Goal: Transaction & Acquisition: Subscribe to service/newsletter

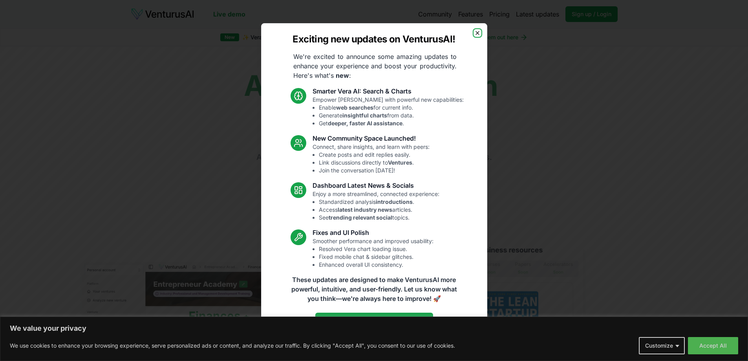
click at [478, 33] on icon "button" at bounding box center [477, 33] width 6 height 6
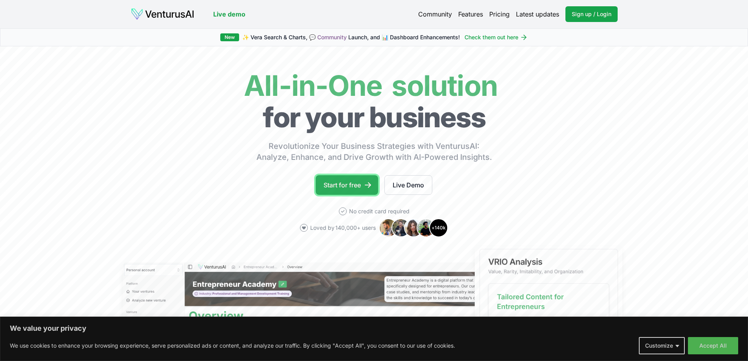
click at [363, 188] on link "Start for free" at bounding box center [347, 185] width 62 height 20
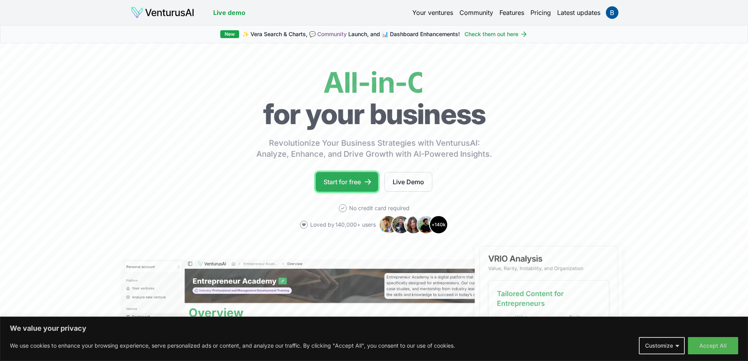
click at [371, 181] on icon at bounding box center [368, 181] width 6 height 5
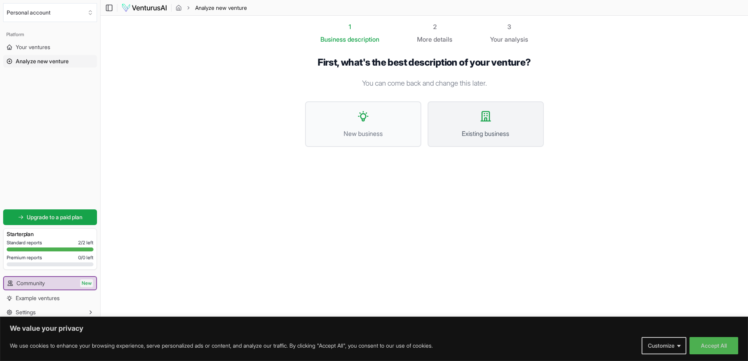
drag, startPoint x: 524, startPoint y: 131, endPoint x: 460, endPoint y: 132, distance: 64.4
click at [460, 132] on span "Existing business" at bounding box center [485, 133] width 99 height 9
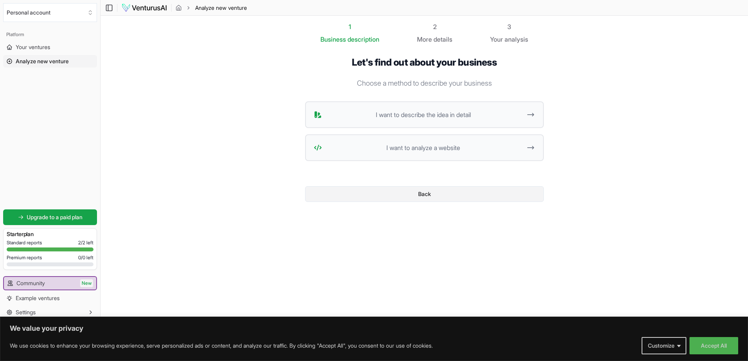
click at [407, 194] on button "Back" at bounding box center [424, 194] width 239 height 16
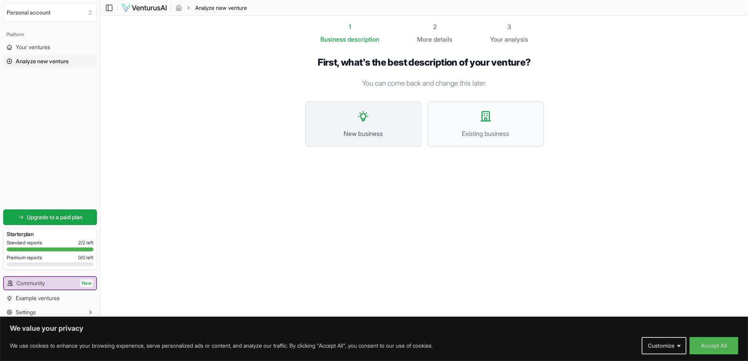
click at [397, 121] on button "New business" at bounding box center [363, 124] width 116 height 46
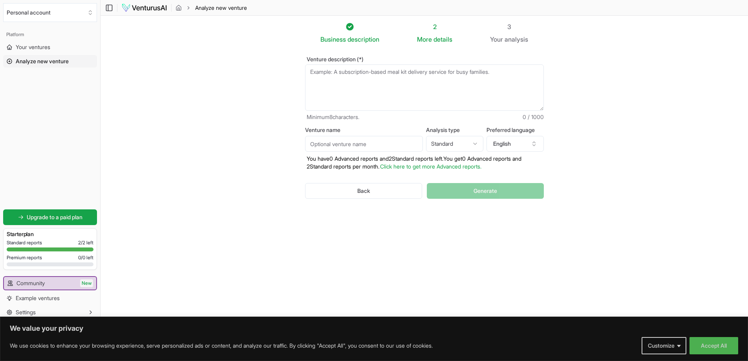
click at [393, 73] on textarea "Venture description (*)" at bounding box center [424, 87] width 239 height 46
type textarea "ش"
type textarea "a contant based on video editing"
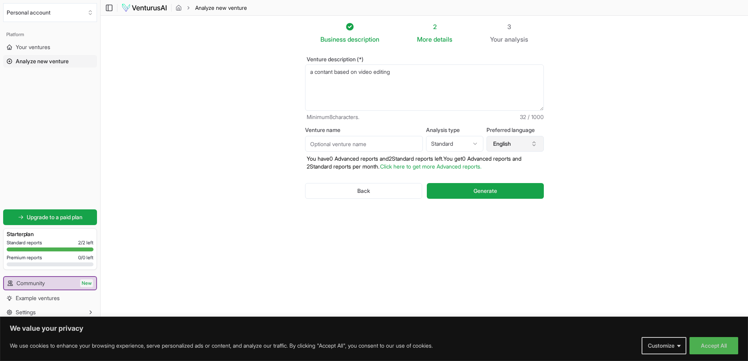
click at [523, 139] on button "English" at bounding box center [514, 144] width 57 height 16
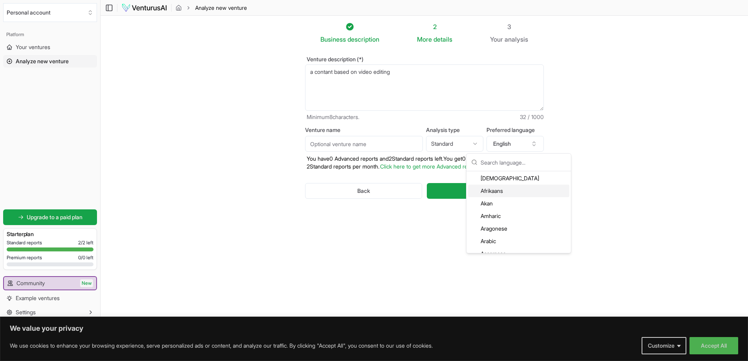
scroll to position [39, 0]
click at [444, 248] on div "Business description 2 More details 3 Your analysis Venture description (*) a c…" at bounding box center [424, 163] width 264 height 283
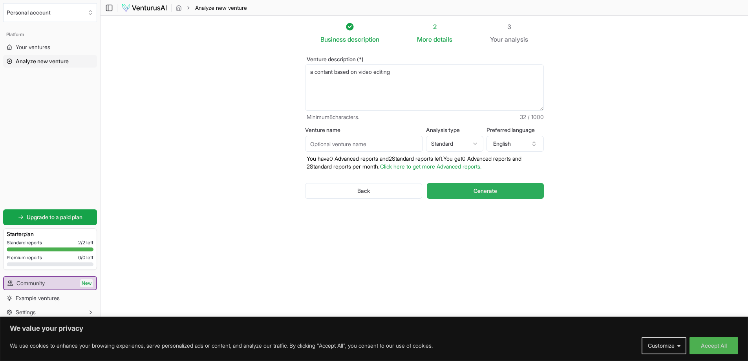
click at [486, 189] on span "Generate" at bounding box center [485, 191] width 24 height 8
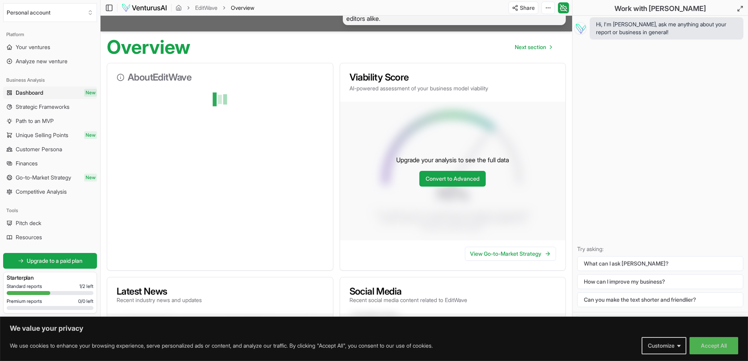
scroll to position [31, 0]
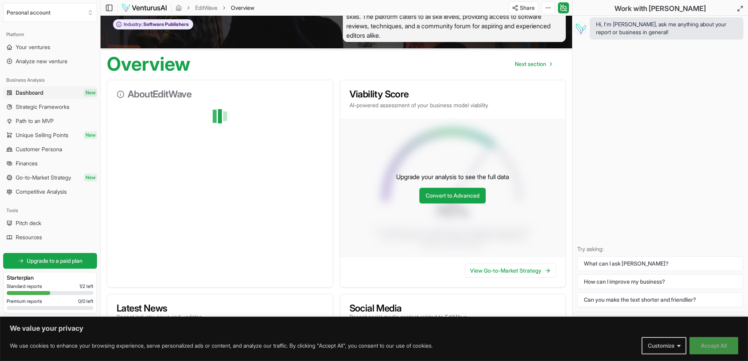
click at [705, 341] on button "Accept All" at bounding box center [713, 345] width 49 height 17
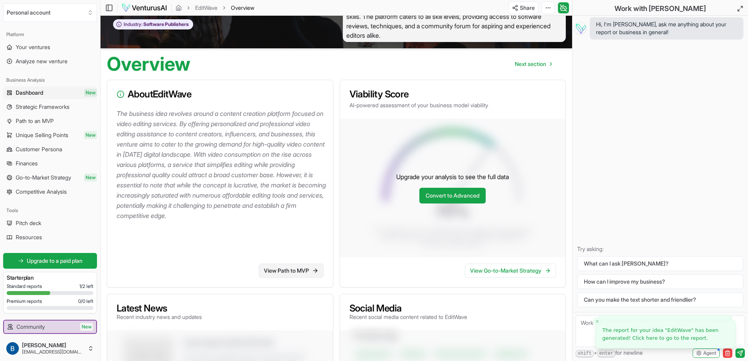
click at [300, 267] on link "View Path to MVP" at bounding box center [291, 270] width 65 height 14
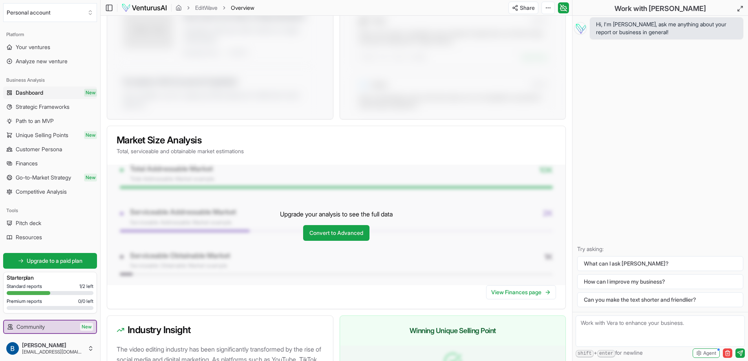
scroll to position [448, 0]
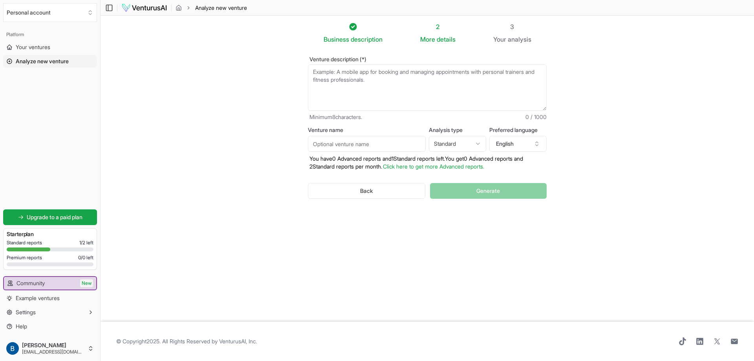
click at [468, 141] on html "We value your privacy We use cookies to enhance your browsing experience, serve…" at bounding box center [377, 180] width 754 height 361
select select "advanced"
click at [478, 192] on div "Back Generate" at bounding box center [427, 190] width 239 height 41
click at [432, 167] on link "Click here to get more Advanced reports." at bounding box center [433, 166] width 101 height 7
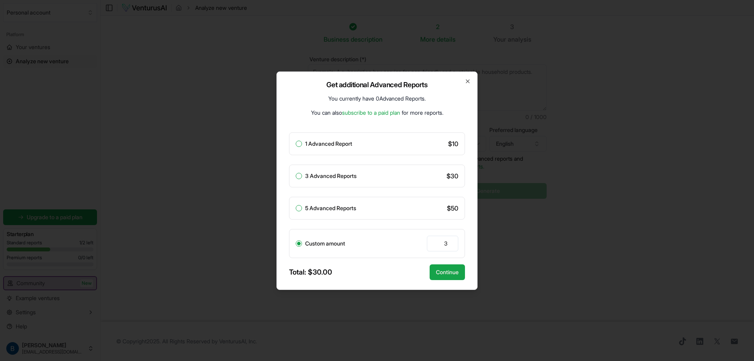
click at [460, 307] on div at bounding box center [377, 180] width 754 height 361
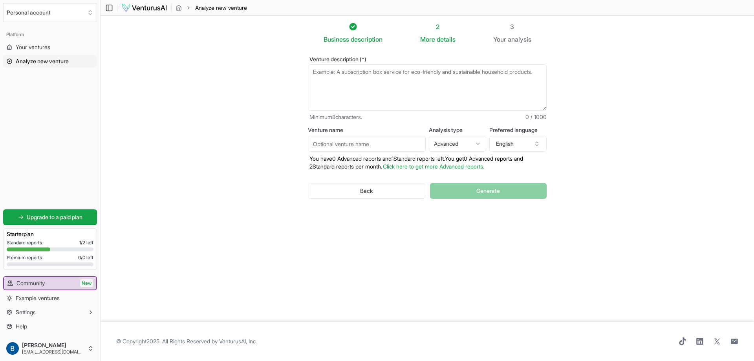
click at [455, 167] on link "Click here to get more Advanced reports." at bounding box center [433, 166] width 101 height 7
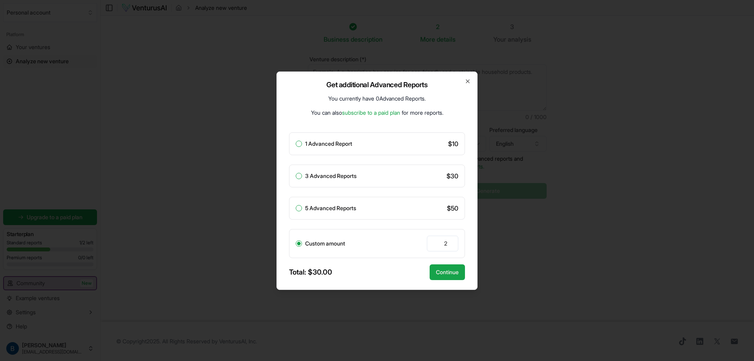
click at [450, 245] on input "2" at bounding box center [442, 243] width 31 height 16
type input "1"
click at [450, 245] on input "1" at bounding box center [442, 243] width 31 height 16
click at [504, 248] on div at bounding box center [377, 180] width 754 height 361
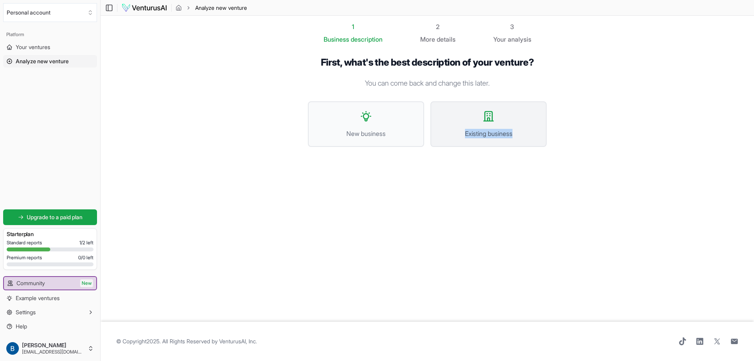
drag, startPoint x: 559, startPoint y: 177, endPoint x: 444, endPoint y: 124, distance: 127.0
click at [444, 124] on section "1 Business description 2 More details 3 Your analysis First, what's the best de…" at bounding box center [426, 169] width 653 height 306
copy span "Existing business"
click at [501, 115] on button "Existing business" at bounding box center [488, 124] width 116 height 46
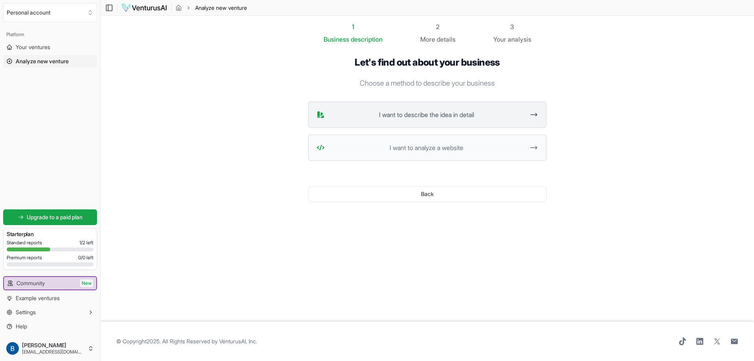
click at [461, 123] on button "I want to describe the idea in detail" at bounding box center [427, 114] width 239 height 27
click at [427, 120] on button "I want to describe the idea in detail" at bounding box center [427, 114] width 239 height 27
click at [372, 106] on button "I want to describe the idea in detail" at bounding box center [427, 114] width 239 height 27
click at [395, 141] on button "I want to analyze a website" at bounding box center [427, 147] width 239 height 27
drag, startPoint x: 168, startPoint y: 7, endPoint x: 131, endPoint y: 10, distance: 37.0
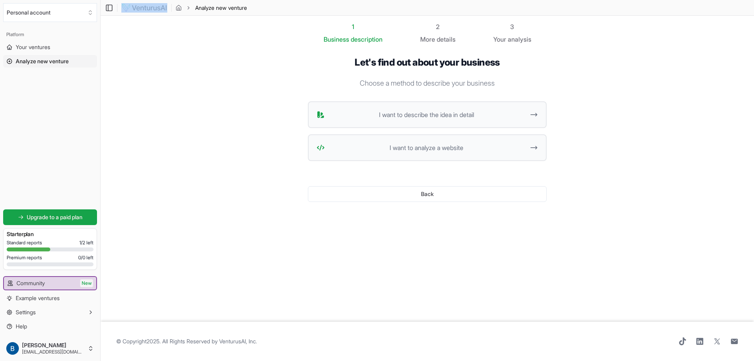
click at [131, 10] on div "Toggle Sidebar Analyze new venture" at bounding box center [176, 7] width 153 height 9
click at [131, 10] on img at bounding box center [144, 7] width 46 height 9
copy img
click at [374, 122] on button "I want to describe the idea in detail" at bounding box center [427, 114] width 239 height 27
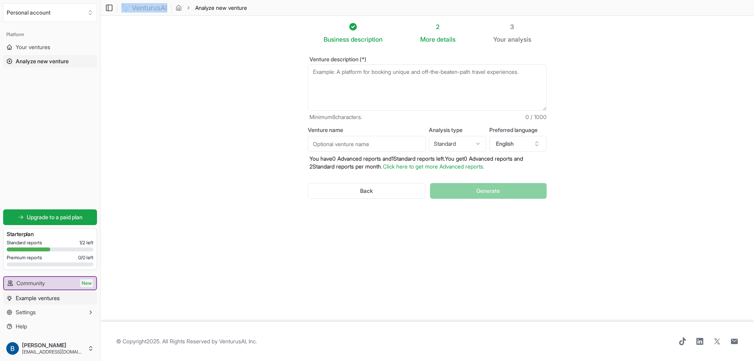
click at [37, 302] on link "Example ventures" at bounding box center [50, 298] width 94 height 13
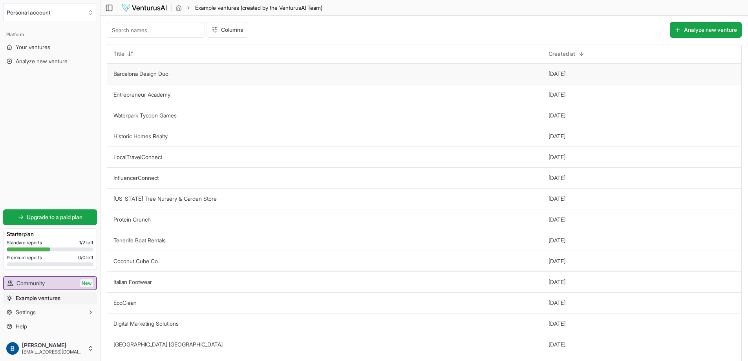
click at [209, 74] on td "Barcelona Design Duo" at bounding box center [324, 73] width 435 height 21
click at [150, 77] on button "Barcelona Design Duo" at bounding box center [140, 74] width 55 height 8
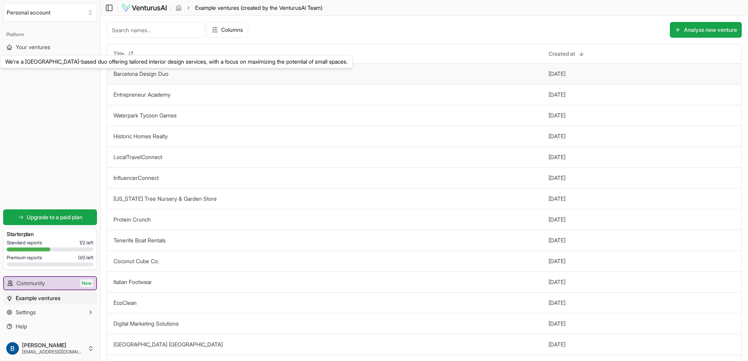
click at [150, 73] on link "Barcelona Design Duo" at bounding box center [140, 73] width 55 height 7
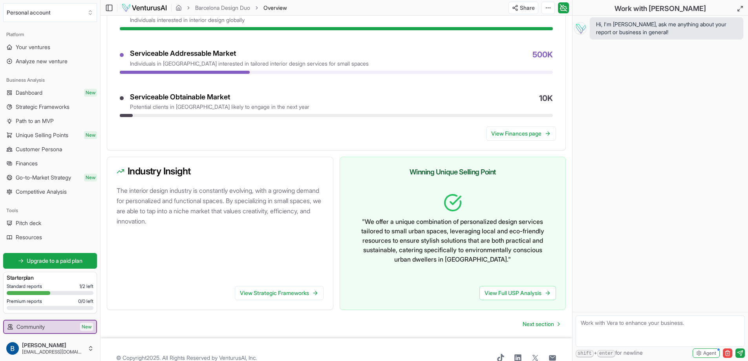
scroll to position [341, 0]
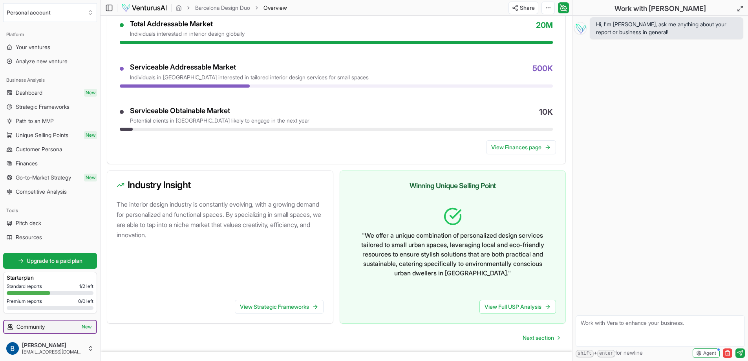
click at [47, 328] on link "Community New" at bounding box center [50, 326] width 92 height 13
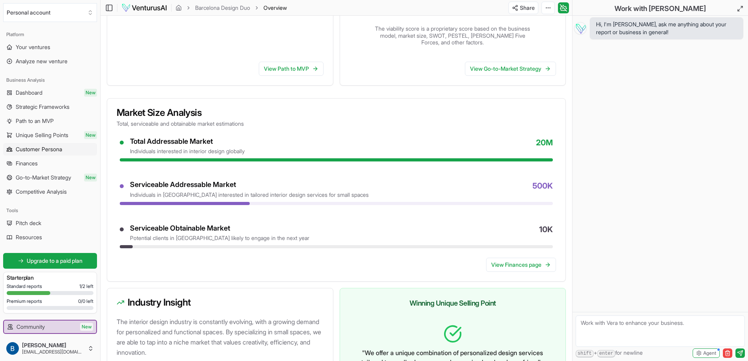
scroll to position [223, 0]
click at [44, 13] on button "Personal account" at bounding box center [50, 12] width 94 height 19
click at [45, 263] on span "Upgrade to a paid plan" at bounding box center [55, 261] width 56 height 8
